Goal: Navigation & Orientation: Find specific page/section

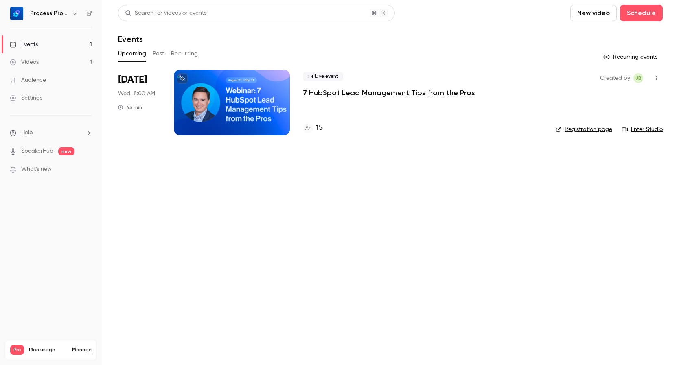
click at [39, 100] on div "Settings" at bounding box center [26, 98] width 33 height 8
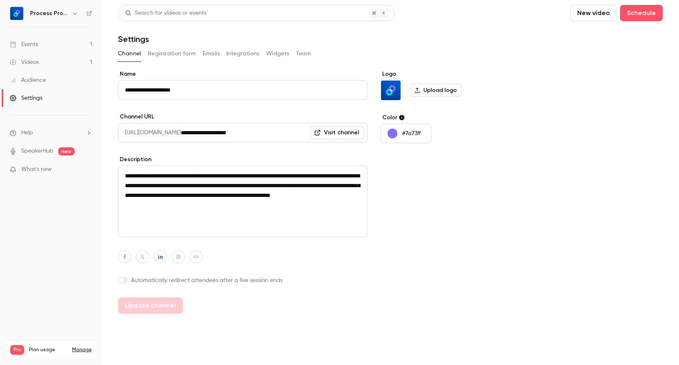
click at [32, 133] on span "Help" at bounding box center [27, 133] width 12 height 9
click at [112, 92] on div at bounding box center [339, 182] width 679 height 365
click at [35, 64] on div "Videos" at bounding box center [24, 62] width 29 height 8
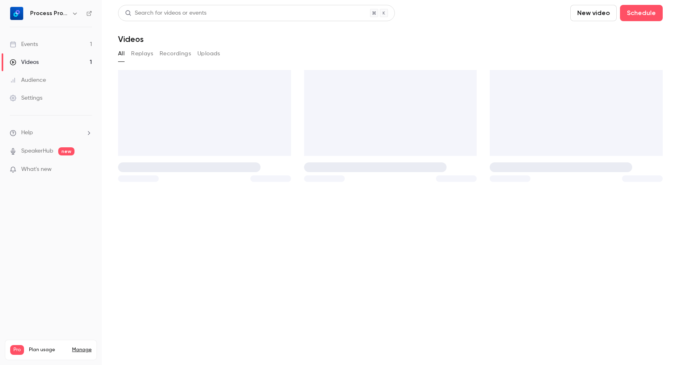
click at [33, 44] on div "Events" at bounding box center [24, 44] width 28 height 8
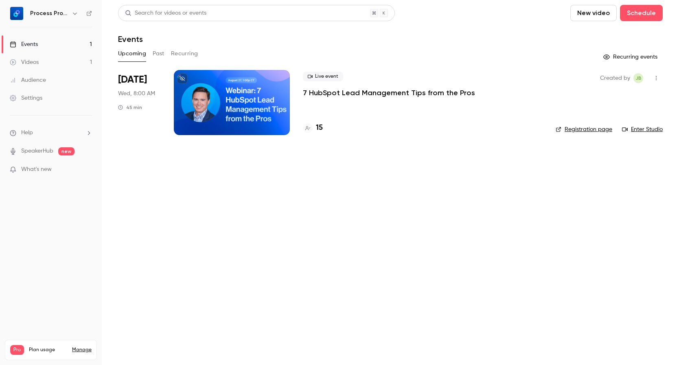
click at [641, 133] on link "Enter Studio" at bounding box center [642, 129] width 41 height 8
click at [651, 127] on link "Enter Studio" at bounding box center [642, 129] width 41 height 8
